Goal: Task Accomplishment & Management: Complete application form

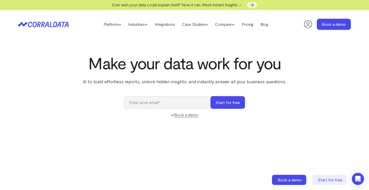
click at [151, 104] on input "email" at bounding box center [170, 102] width 92 height 13
type input "[PERSON_NAME][EMAIL_ADDRESS][DOMAIN_NAME]"
click at [232, 100] on button "Start for free" at bounding box center [228, 102] width 35 height 13
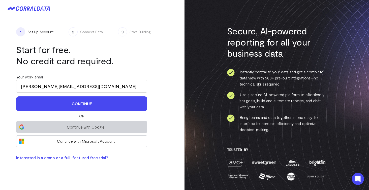
click at [115, 130] on button "Continue with Google" at bounding box center [81, 127] width 131 height 12
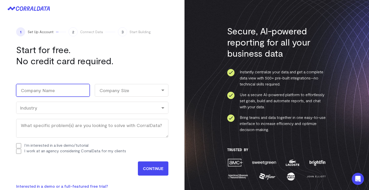
click at [71, 91] on input "Company Name (Required)" at bounding box center [53, 90] width 74 height 13
type input "Literally Media"
click at [114, 90] on div "Company Size" at bounding box center [132, 90] width 74 height 13
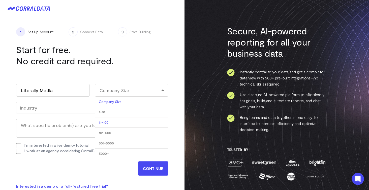
click at [117, 119] on li "11-100" at bounding box center [132, 122] width 74 height 10
select select "11-100"
click at [92, 110] on div "Industry" at bounding box center [92, 108] width 145 height 6
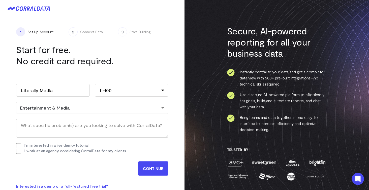
click at [151, 166] on input "CONTINUE" at bounding box center [153, 168] width 31 height 14
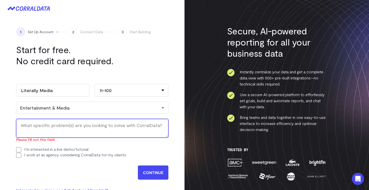
click at [130, 128] on textarea "What specific problem(s) are you looking to solve with CorralData? (Required)" at bounding box center [92, 128] width 152 height 19
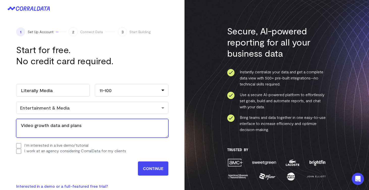
type textarea "Video growth data and plans"
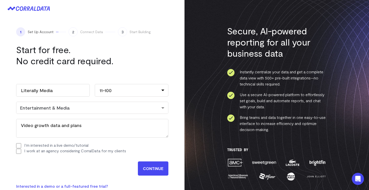
click at [151, 171] on input "CONTINUE" at bounding box center [153, 168] width 31 height 14
